Goal: Information Seeking & Learning: Learn about a topic

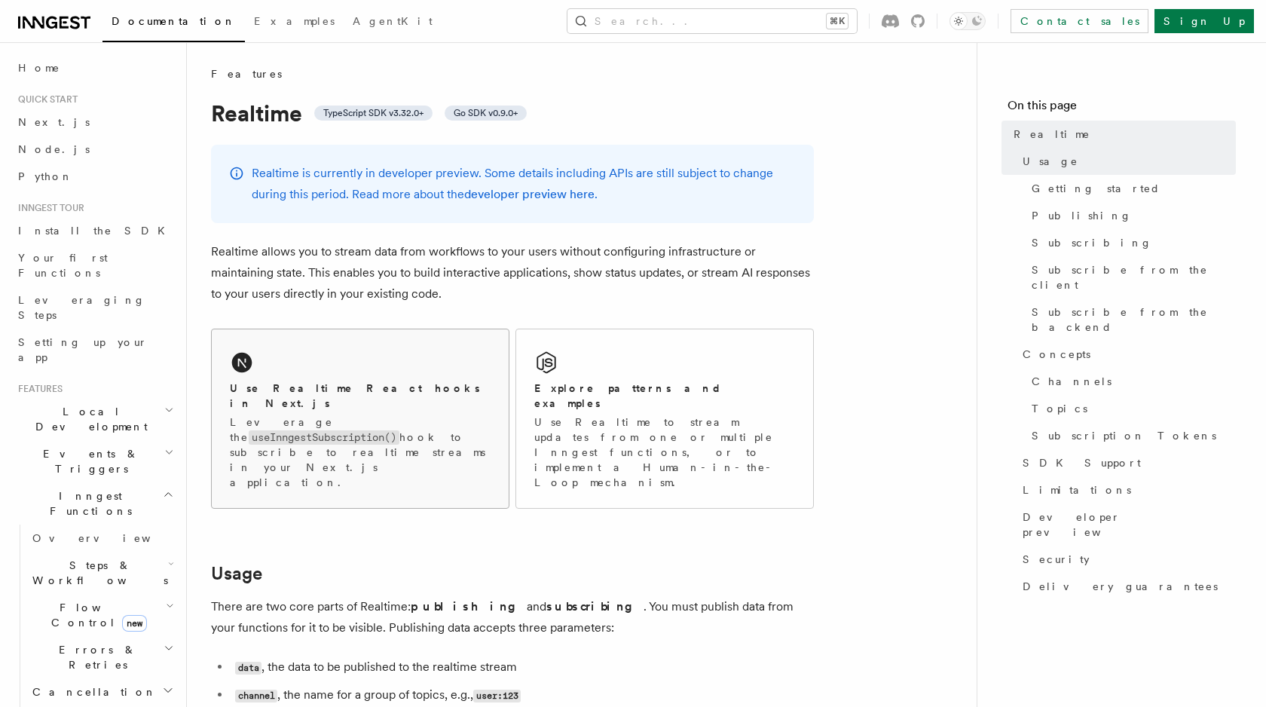
click at [388, 398] on div "Use Realtime React hooks in Next.js Leverage the useInngestSubscription() hook …" at bounding box center [360, 434] width 261 height 109
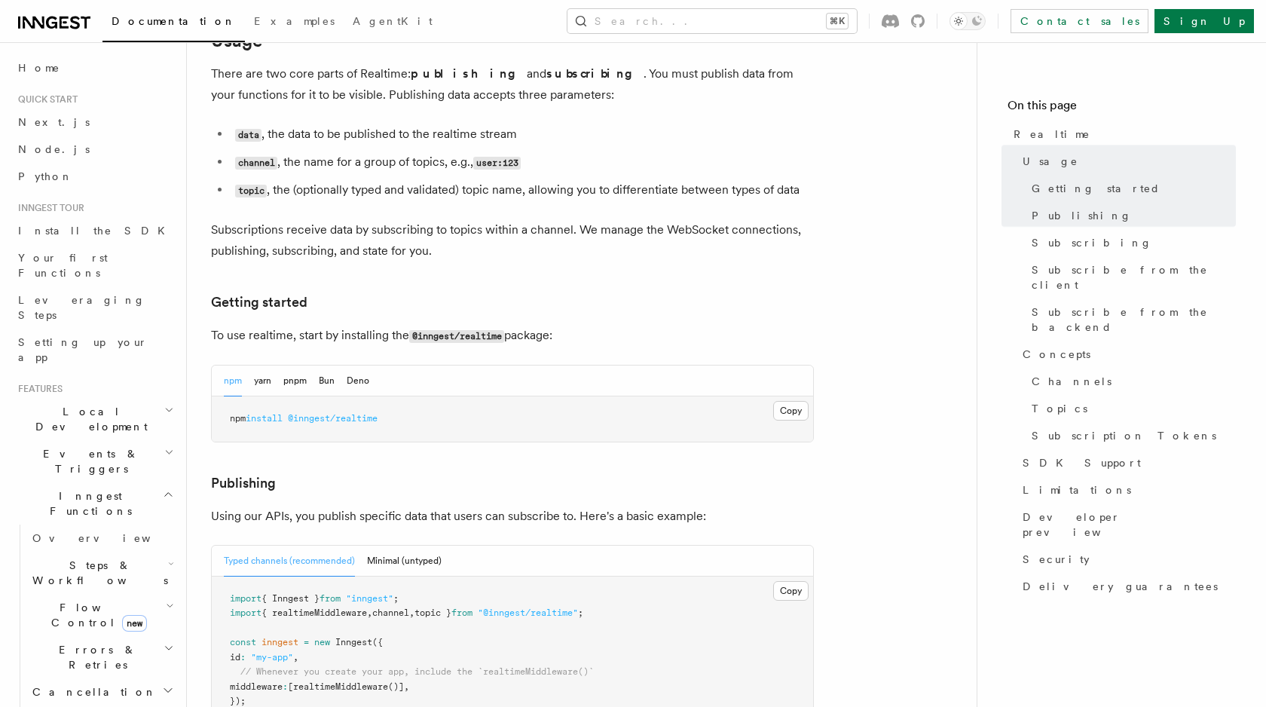
scroll to position [533, 0]
click at [286, 365] on button "pnpm" at bounding box center [294, 380] width 23 height 31
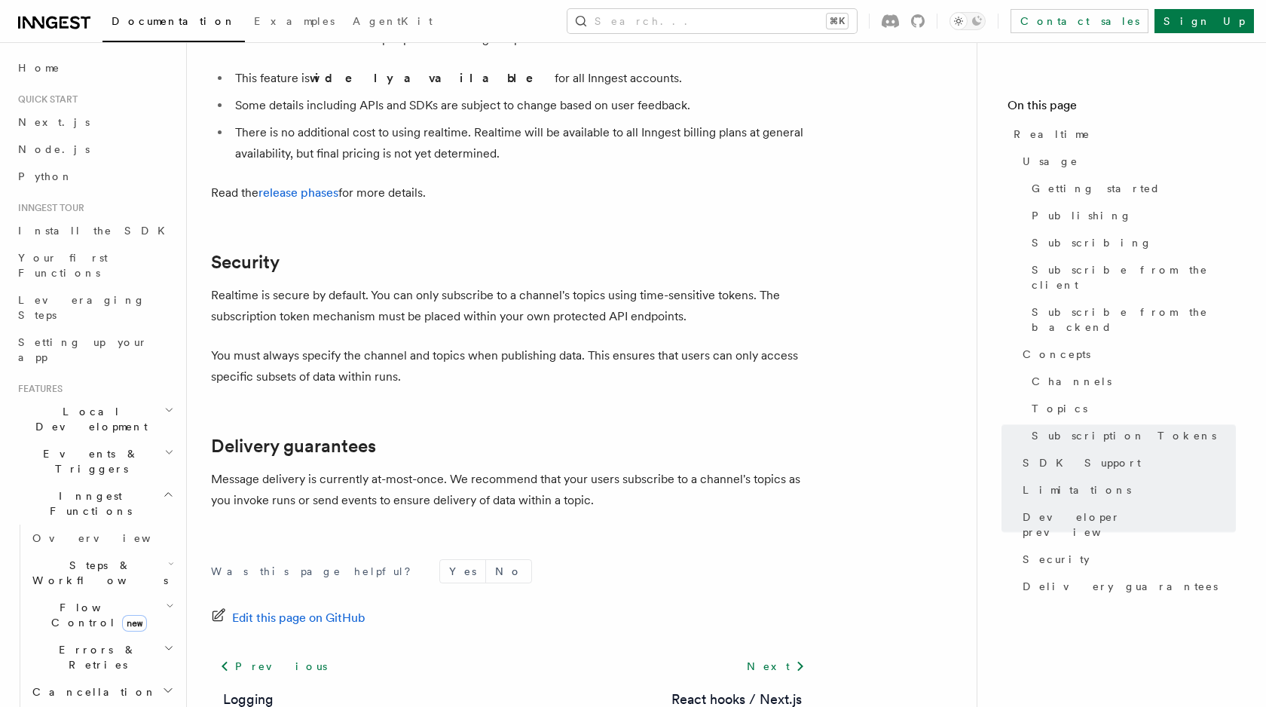
scroll to position [4973, 0]
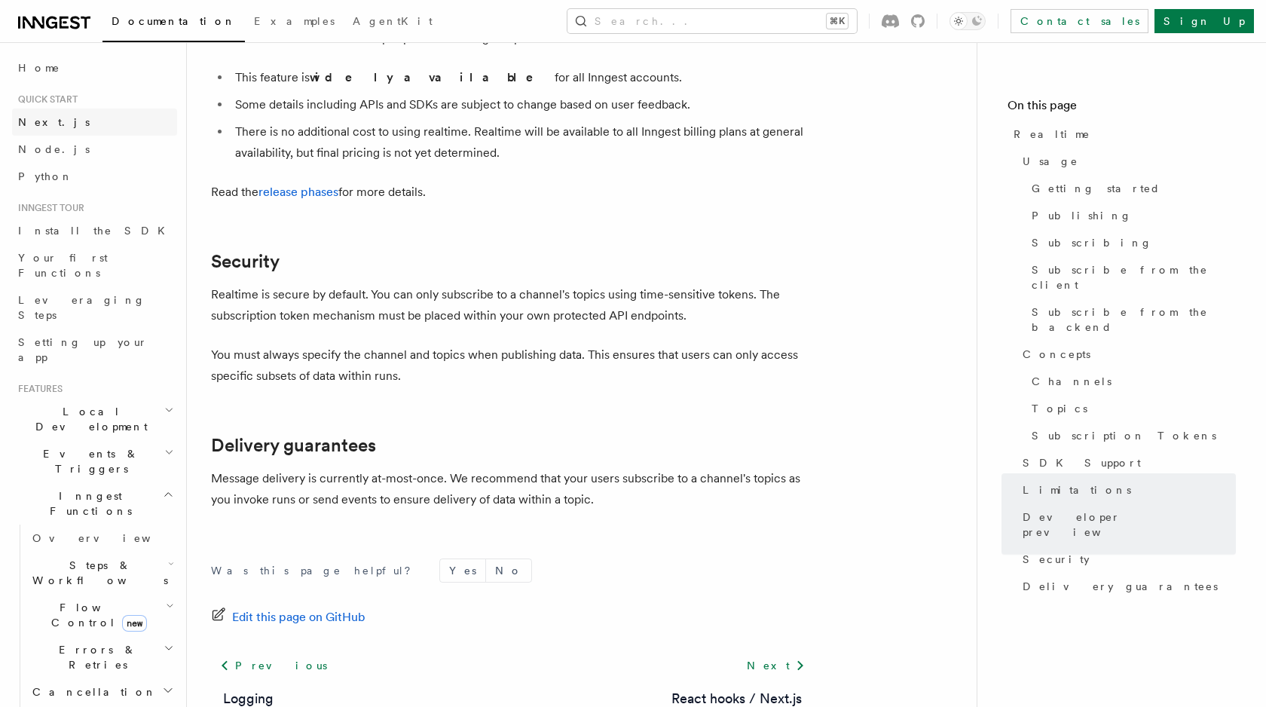
click at [78, 112] on link "Next.js" at bounding box center [94, 121] width 165 height 27
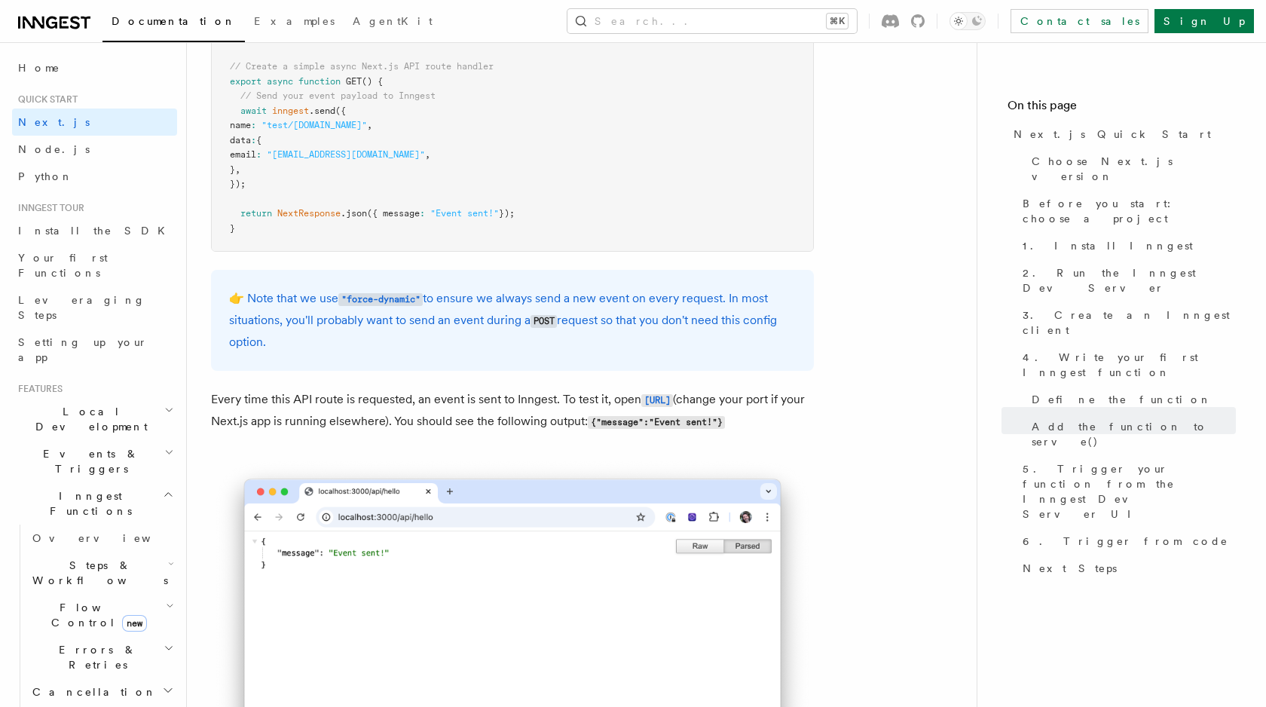
scroll to position [8103, 0]
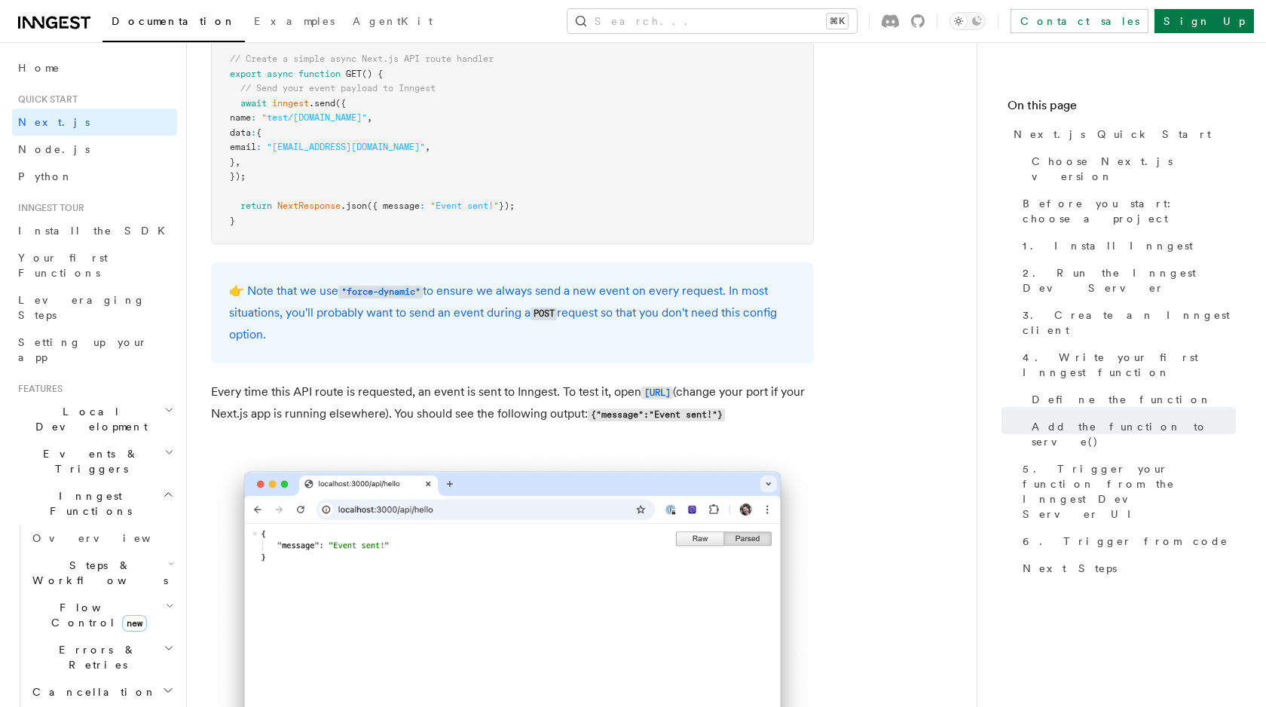
click at [808, 298] on div "👉 Note that we use "force-dynamic" to ensure we always send a new event on ever…" at bounding box center [512, 312] width 603 height 101
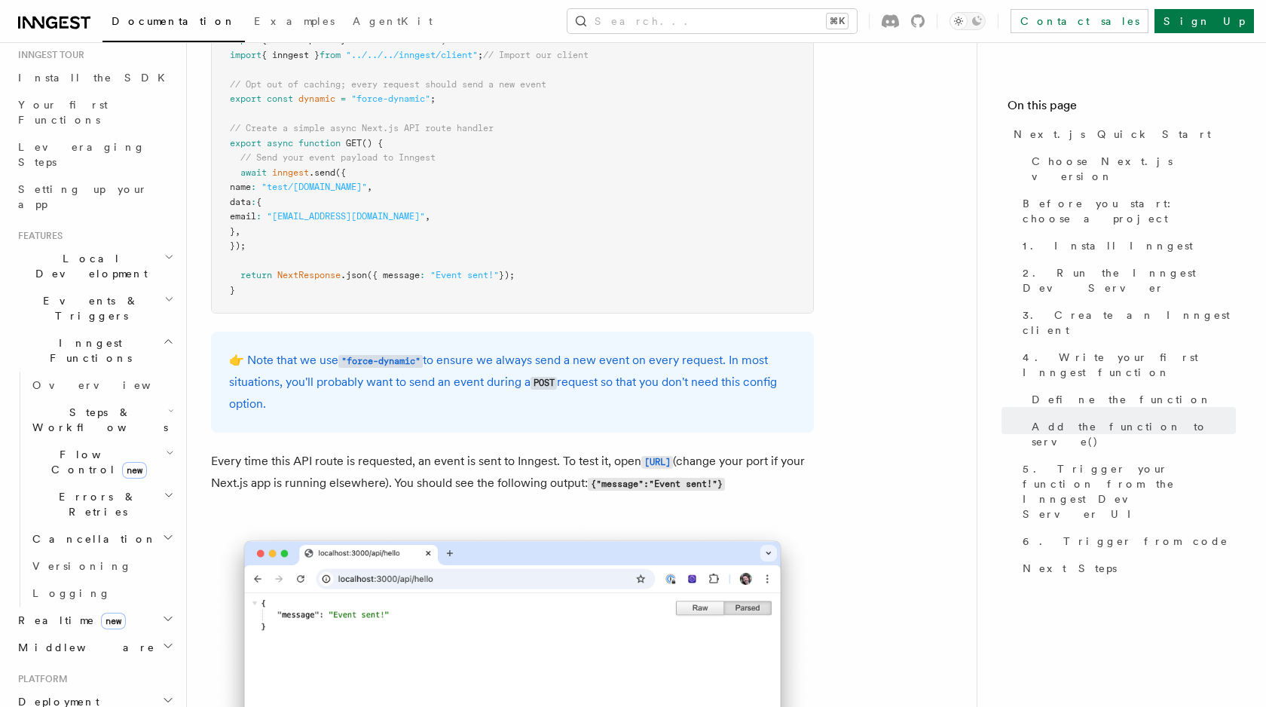
scroll to position [0, 0]
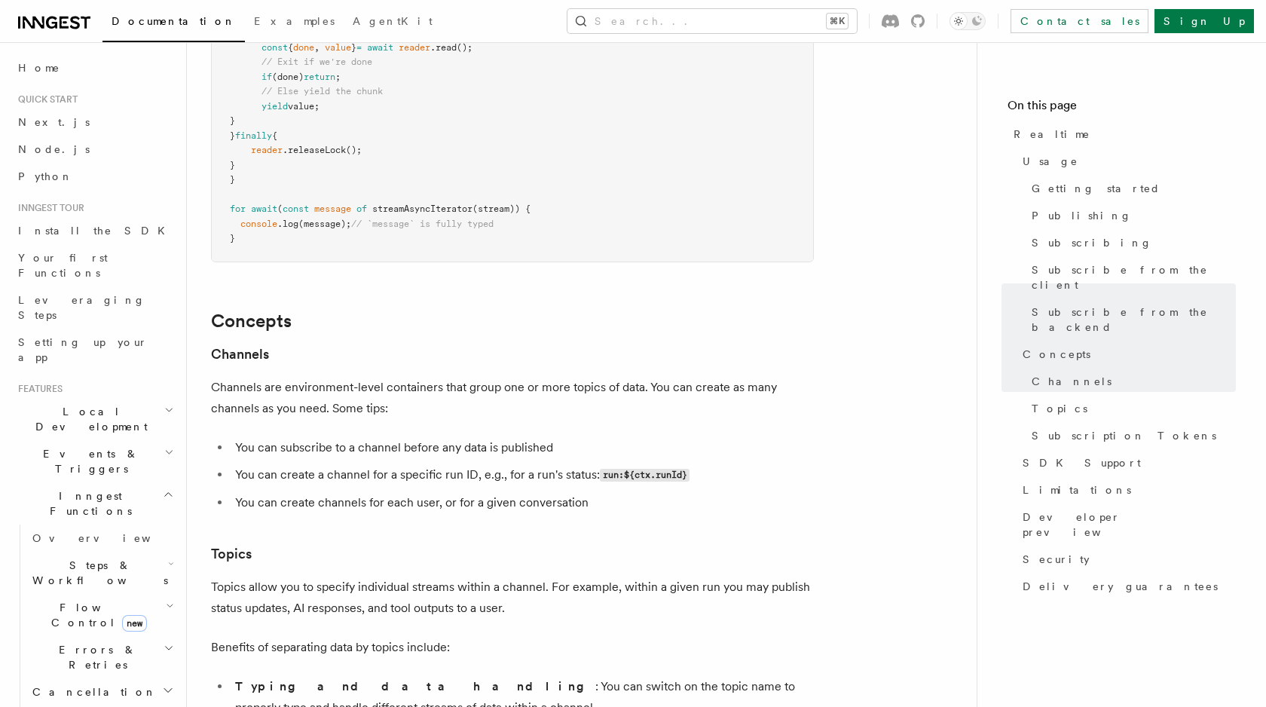
scroll to position [3638, 0]
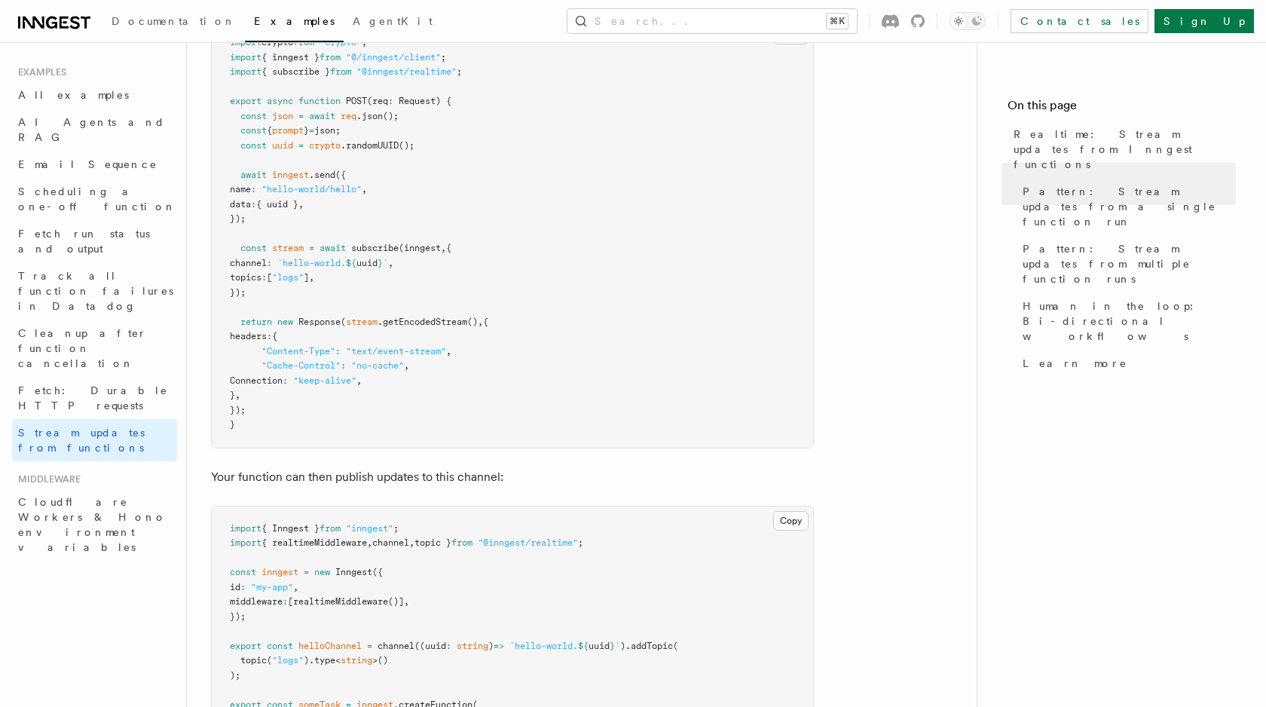
scroll to position [339, 0]
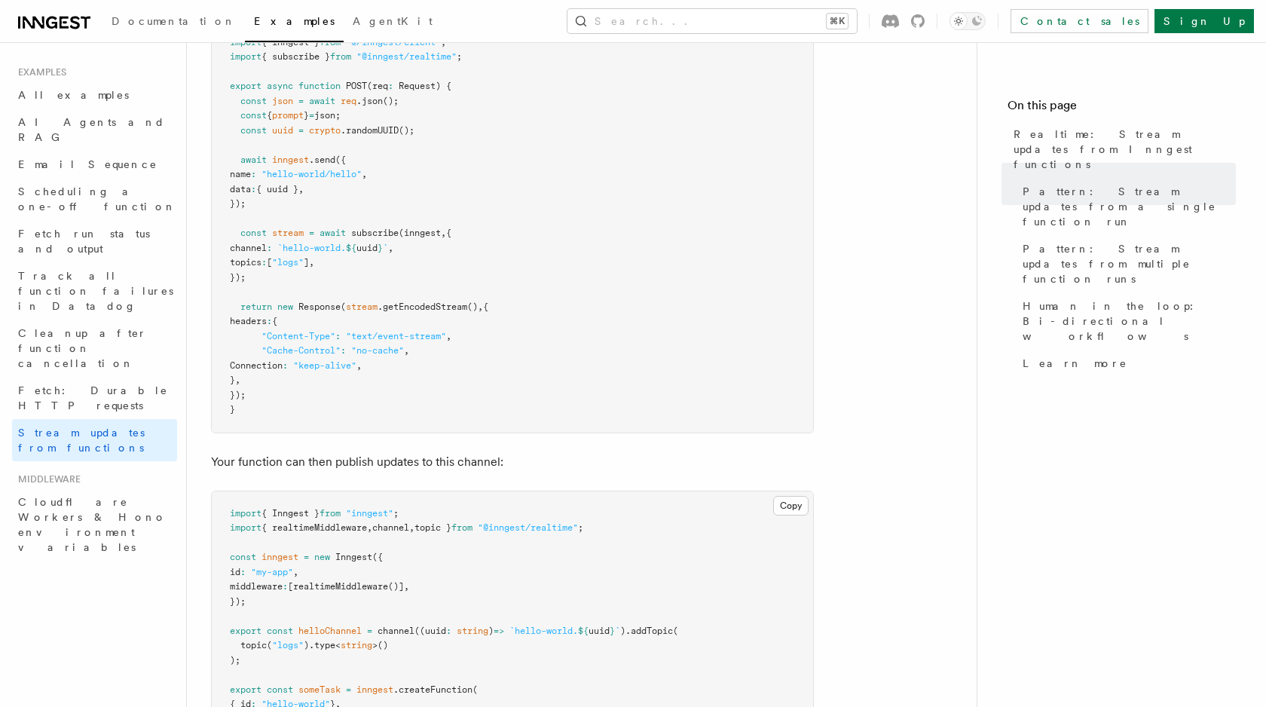
click at [533, 163] on pre "import crypto from "crypto" ; import { inngest } from "@/inngest/client" ; impo…" at bounding box center [512, 218] width 601 height 427
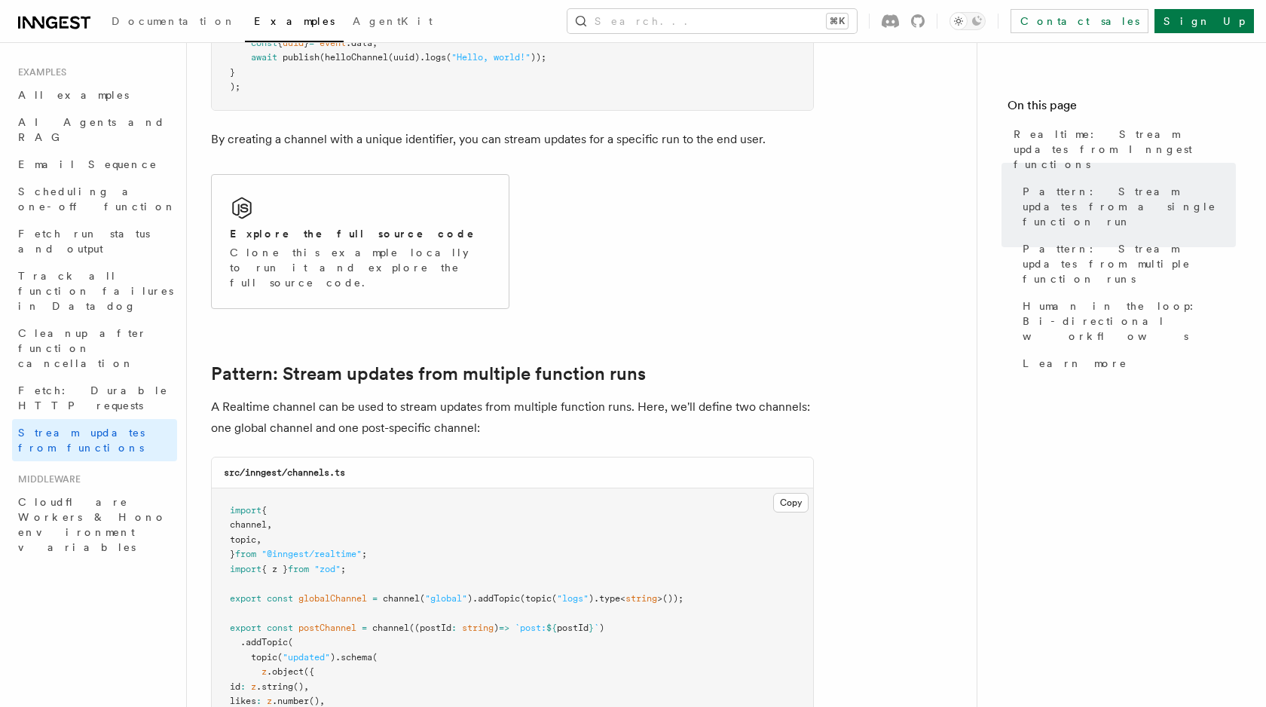
scroll to position [1052, 0]
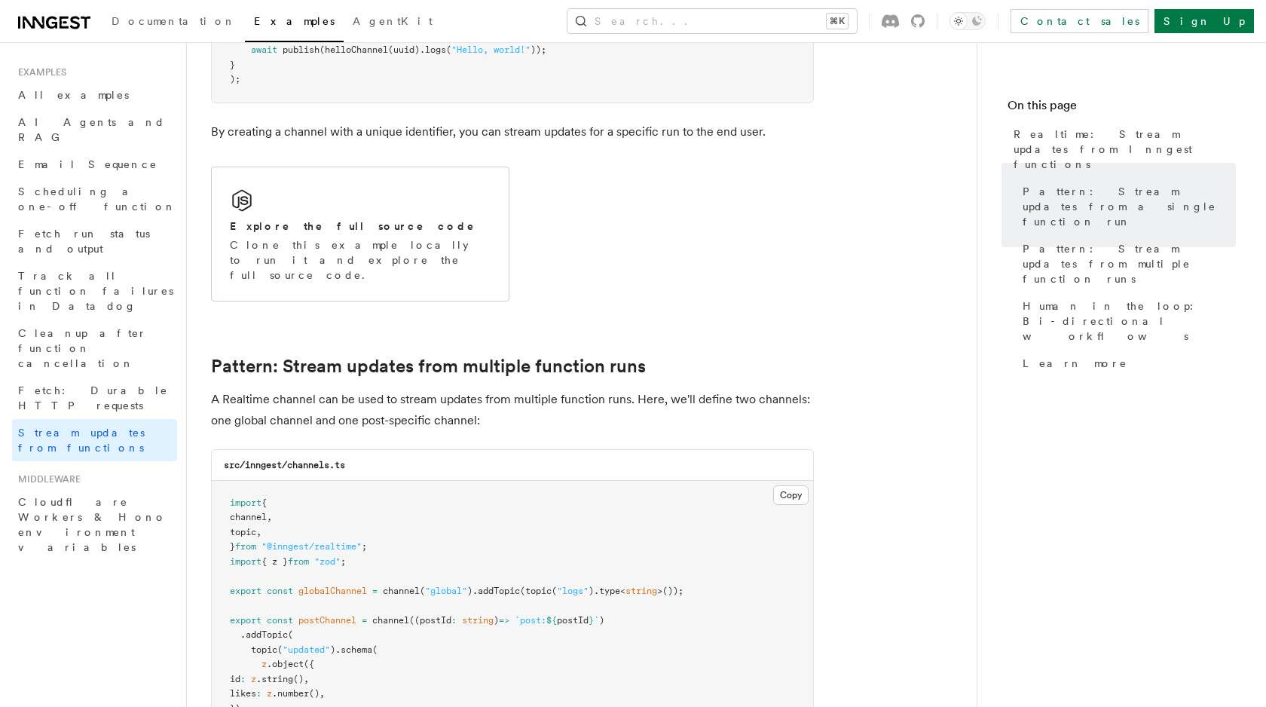
click at [776, 253] on div "Explore the full source code Clone this example locally to run it and explore t…" at bounding box center [512, 233] width 603 height 147
click at [267, 215] on div "Explore the full source code Clone this example locally to run it and explore t…" at bounding box center [360, 233] width 297 height 133
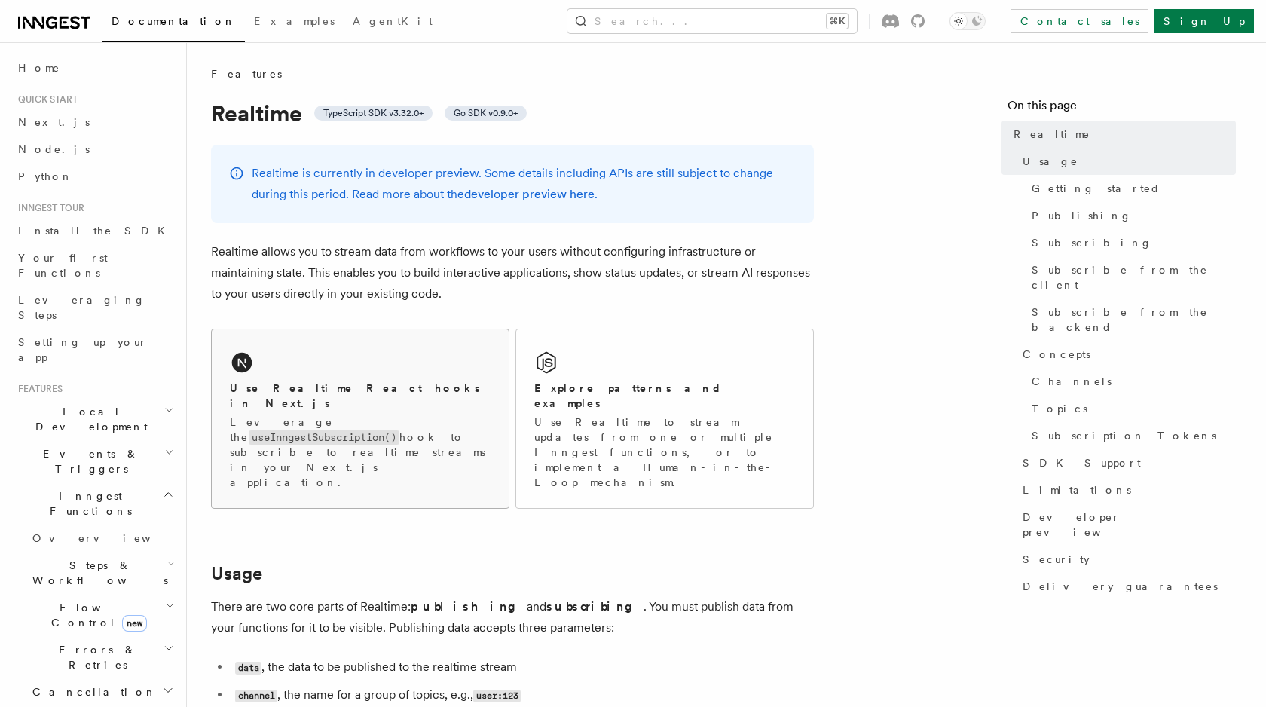
click at [379, 381] on h2 "Use Realtime React hooks in Next.js" at bounding box center [360, 395] width 261 height 30
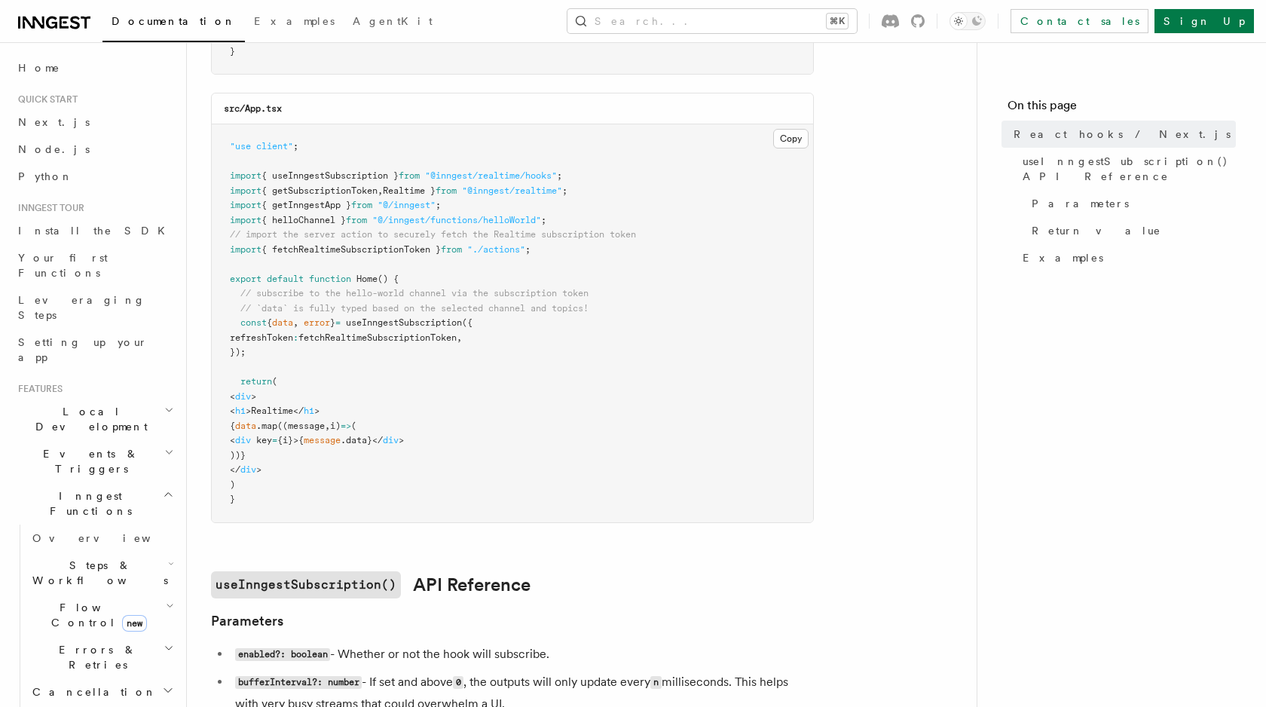
scroll to position [457, 0]
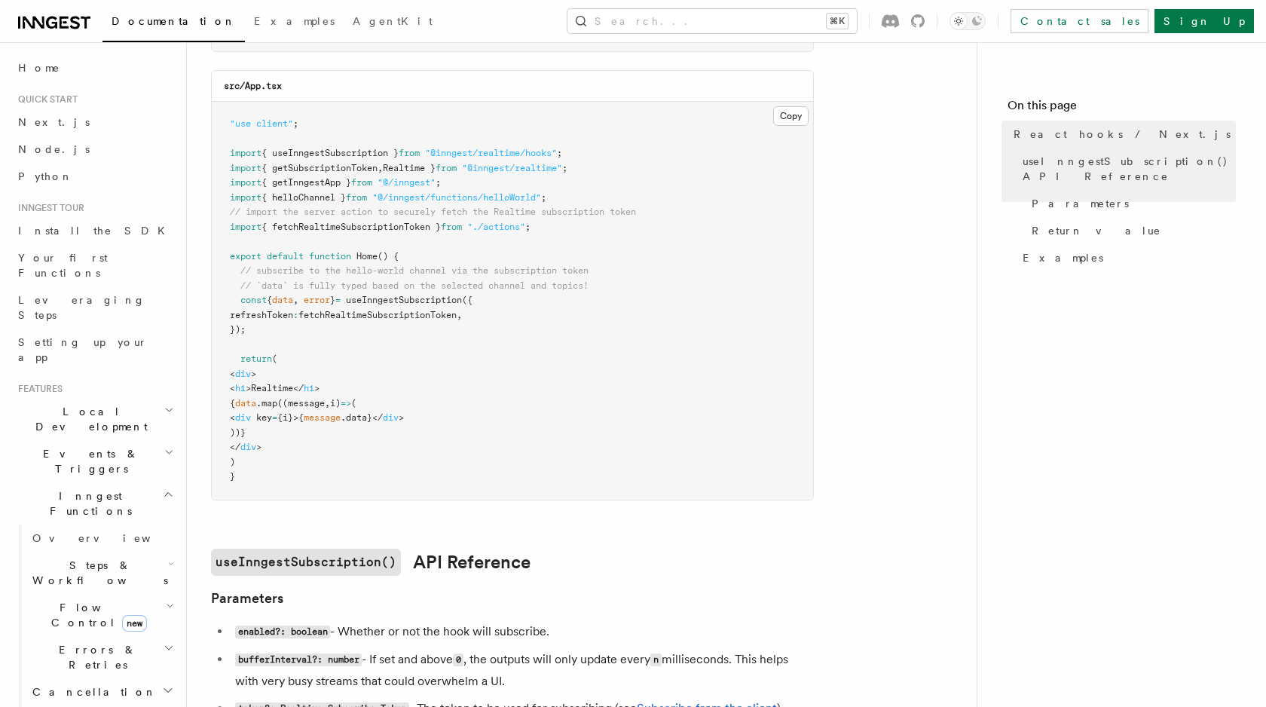
click at [954, 203] on main "Features Realtime React hooks / Next.js TypeScript SDK v3.32.0+ Realtime provid…" at bounding box center [593, 648] width 765 height 2126
